Goal: Transaction & Acquisition: Purchase product/service

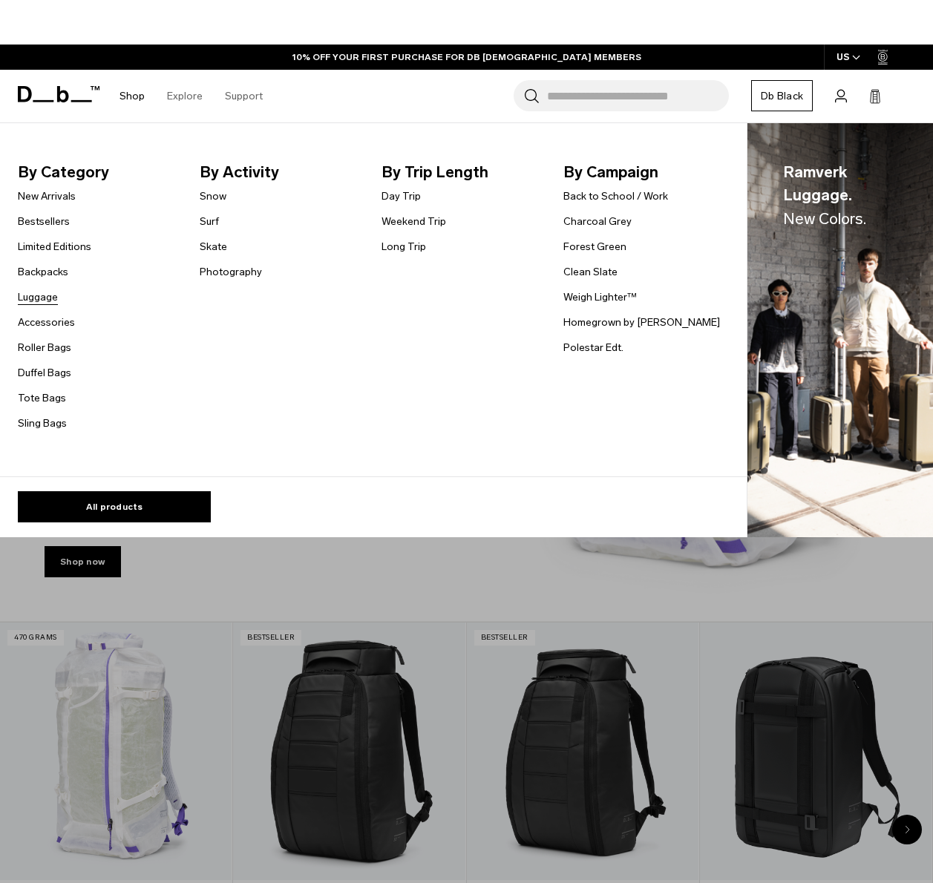
click at [42, 303] on link "Luggage" at bounding box center [38, 297] width 40 height 16
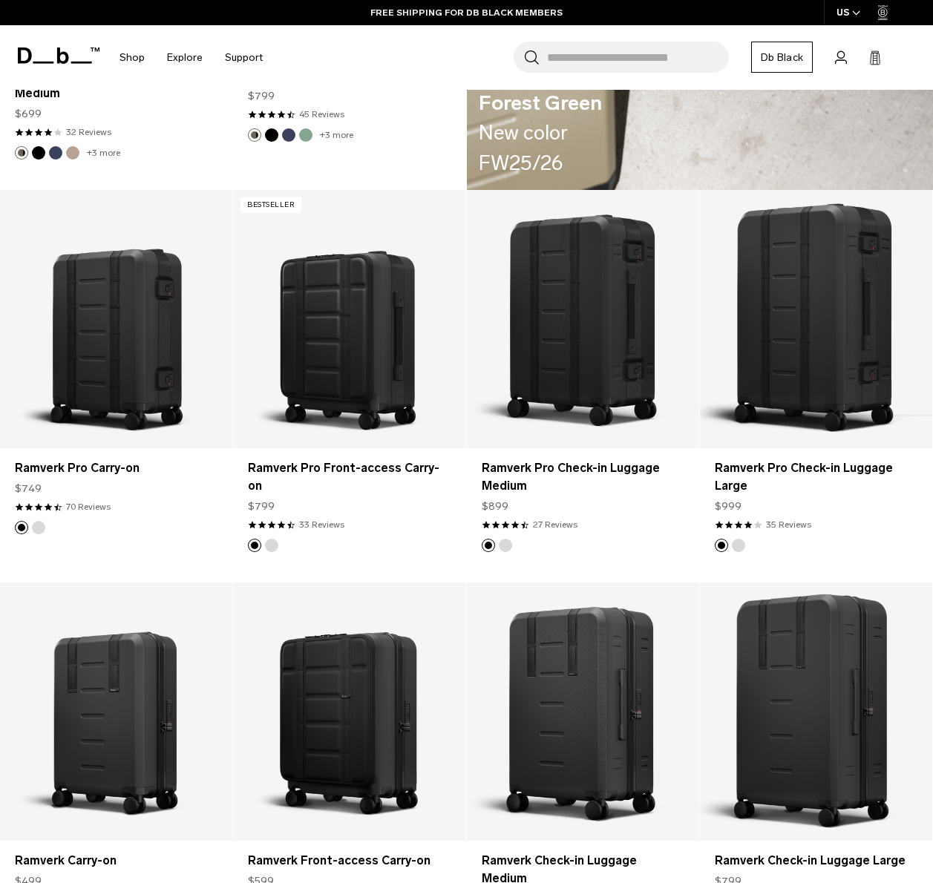
scroll to position [2475, 0]
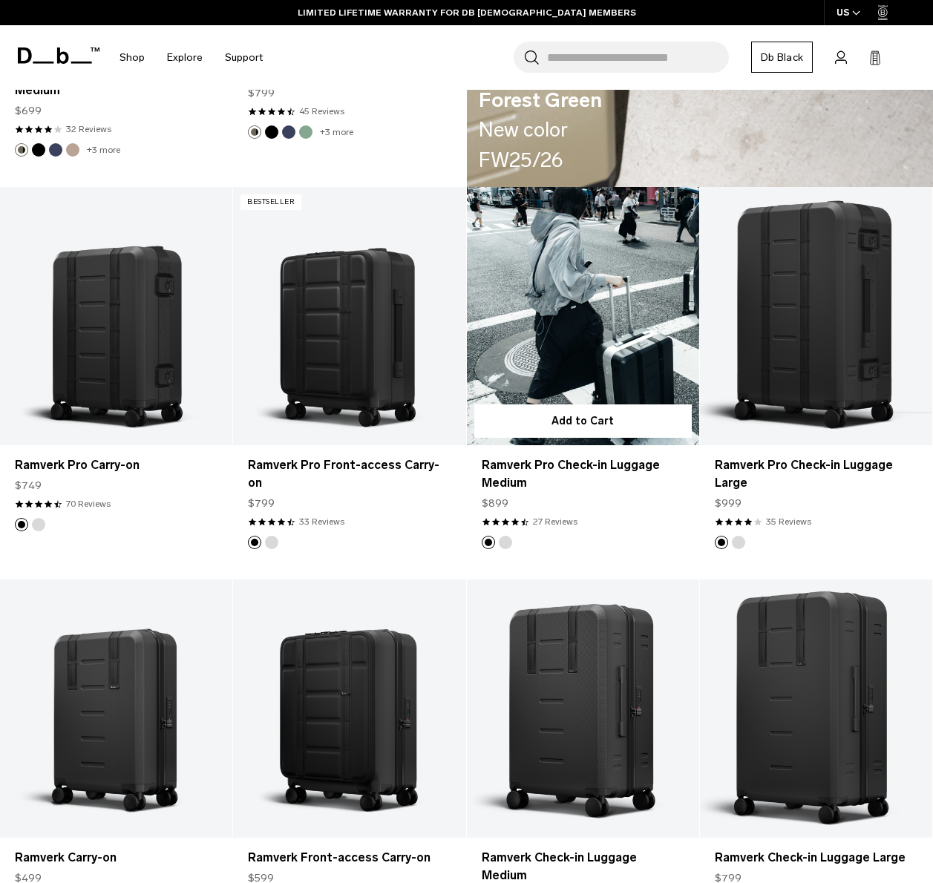
click at [631, 295] on link "Ramverk Pro Check-in Luggage Medium" at bounding box center [583, 316] width 232 height 258
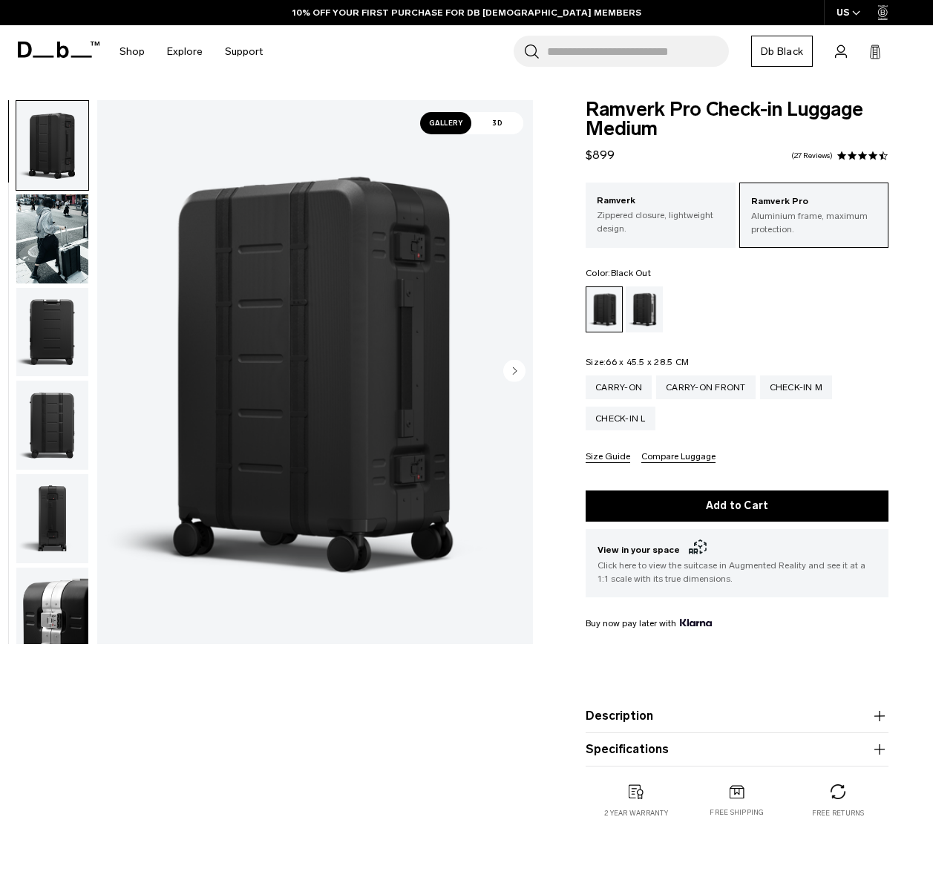
click at [24, 309] on img "button" at bounding box center [52, 332] width 72 height 89
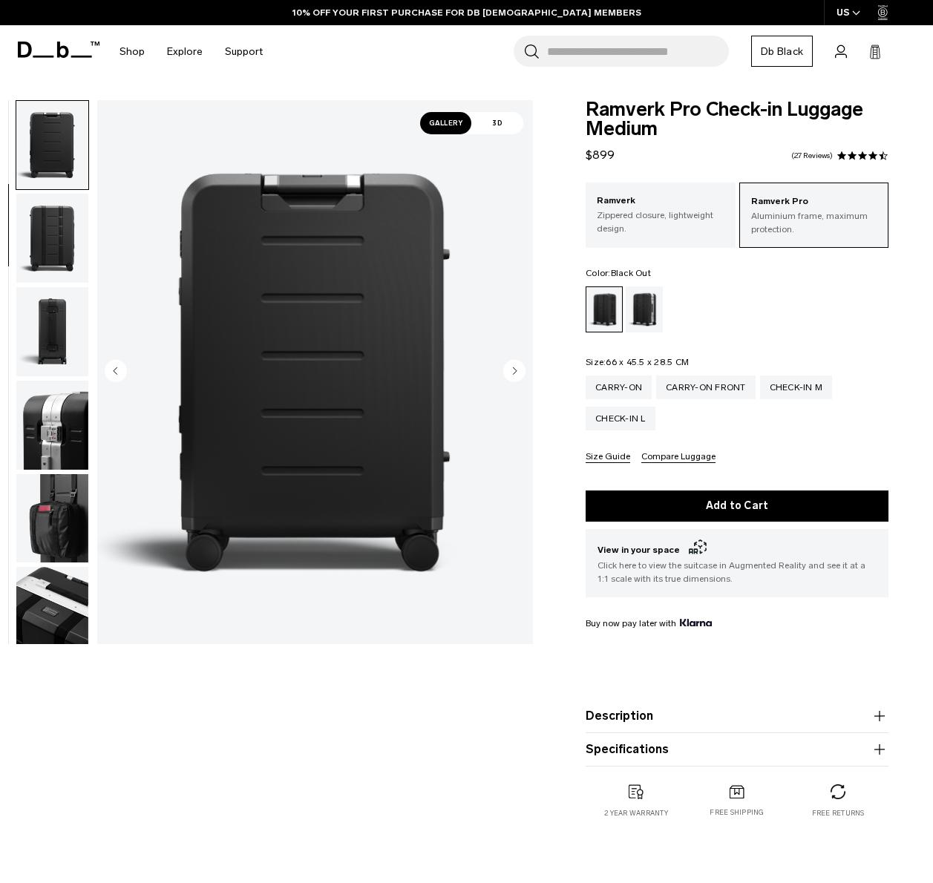
click at [39, 343] on img "button" at bounding box center [52, 331] width 72 height 89
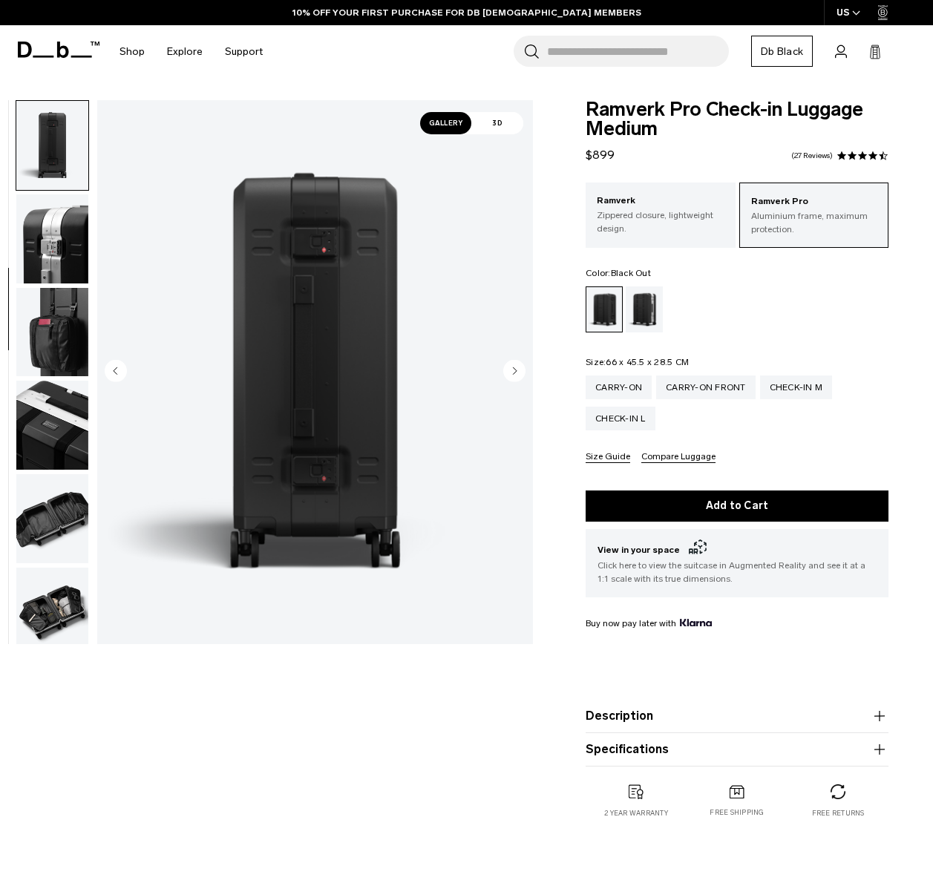
click at [42, 351] on img "button" at bounding box center [52, 332] width 72 height 89
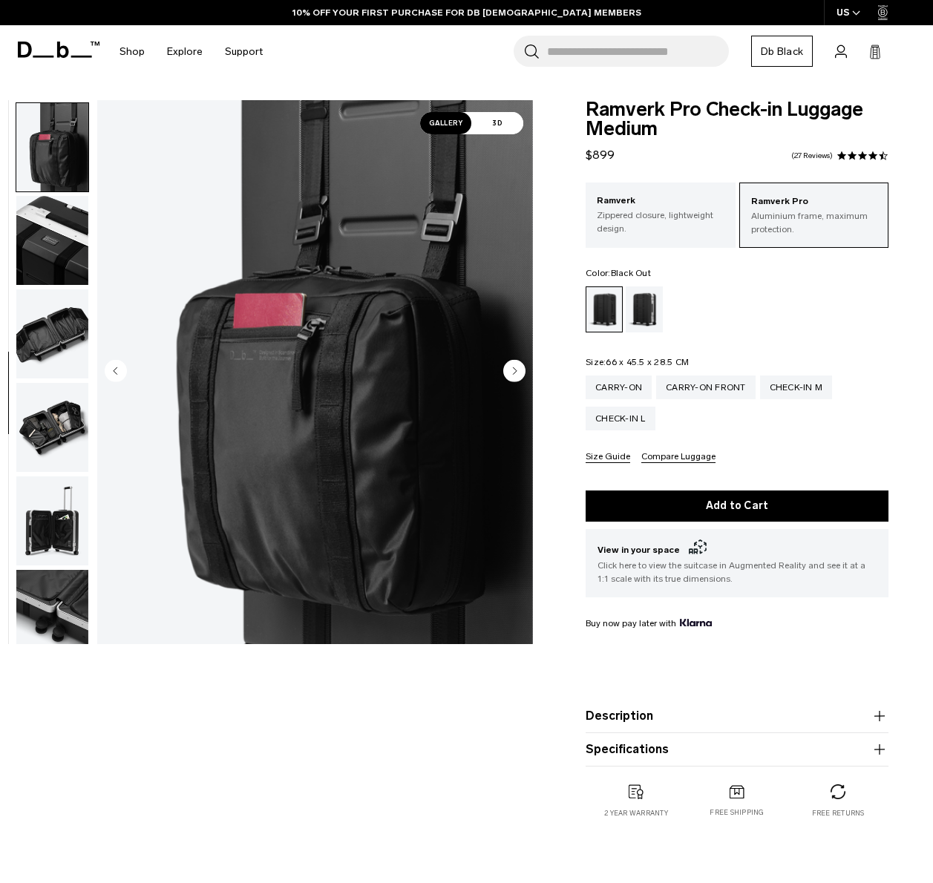
scroll to position [560, 0]
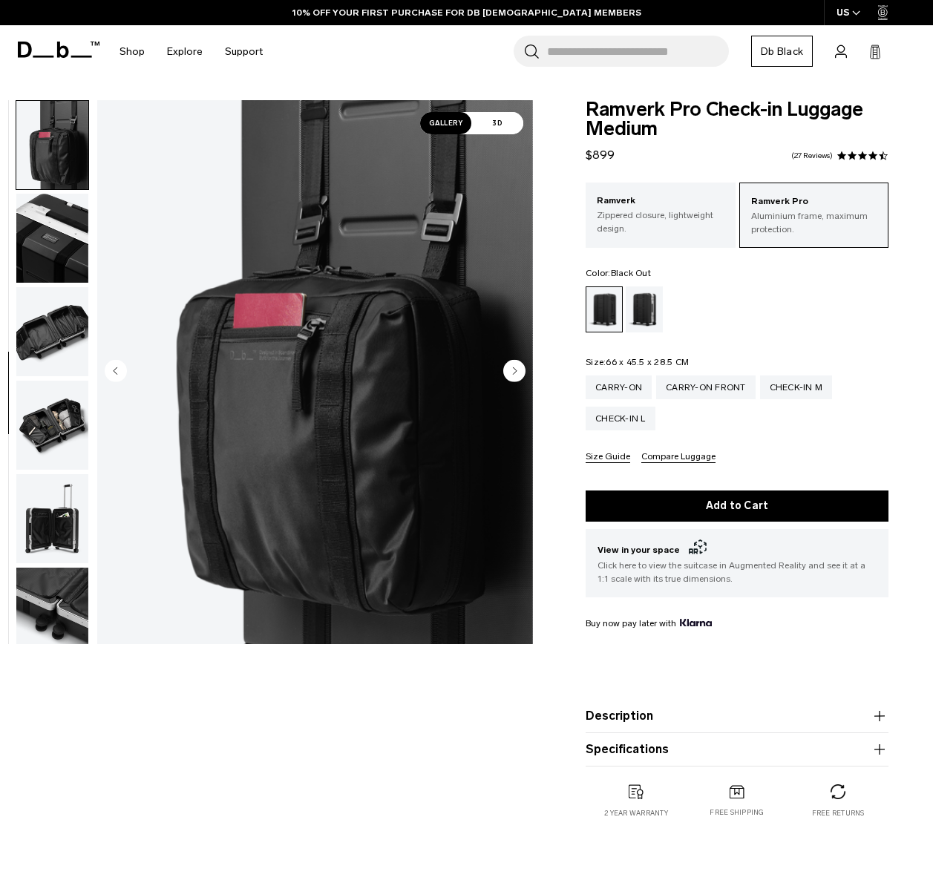
click at [41, 382] on img "button" at bounding box center [52, 425] width 72 height 89
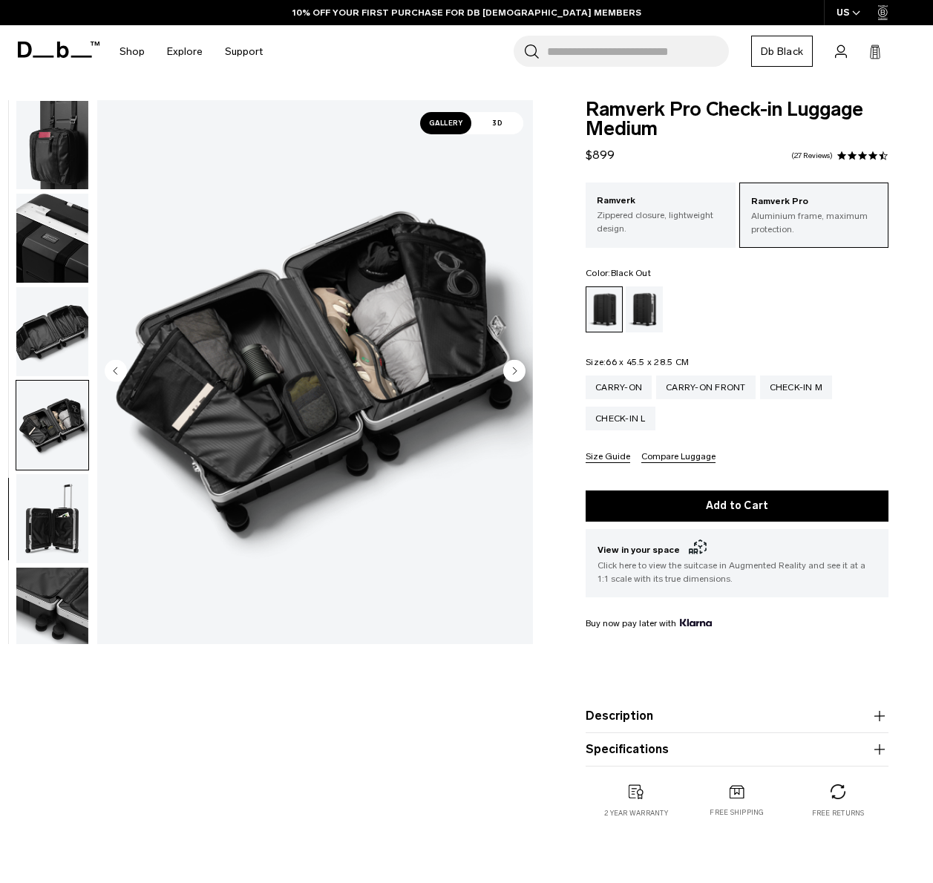
scroll to position [573, 0]
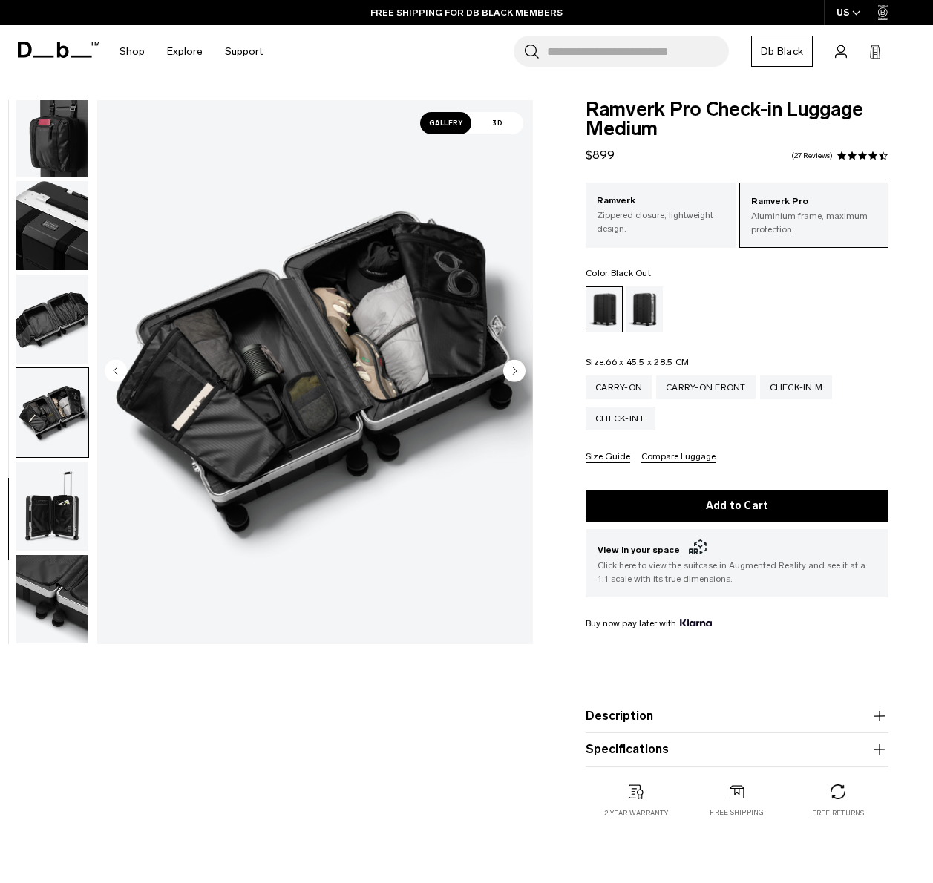
click at [52, 478] on img "button" at bounding box center [52, 505] width 72 height 89
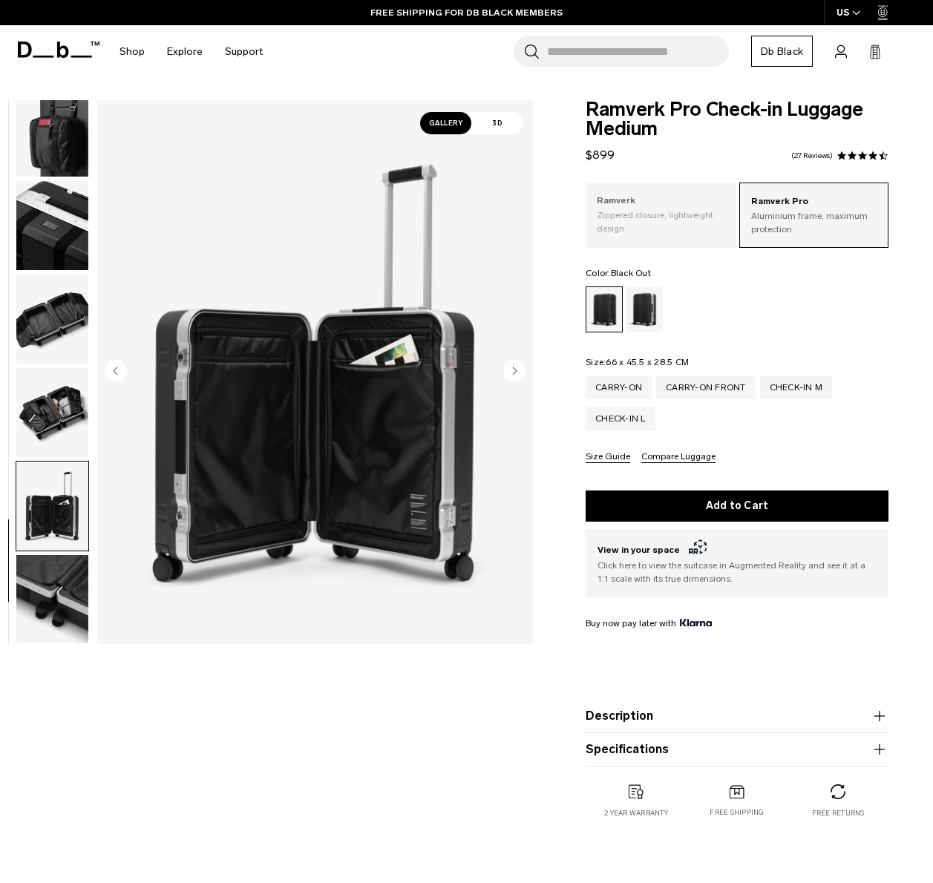
click at [673, 200] on p "Ramverk" at bounding box center [659, 201] width 127 height 15
